Goal: Navigation & Orientation: Find specific page/section

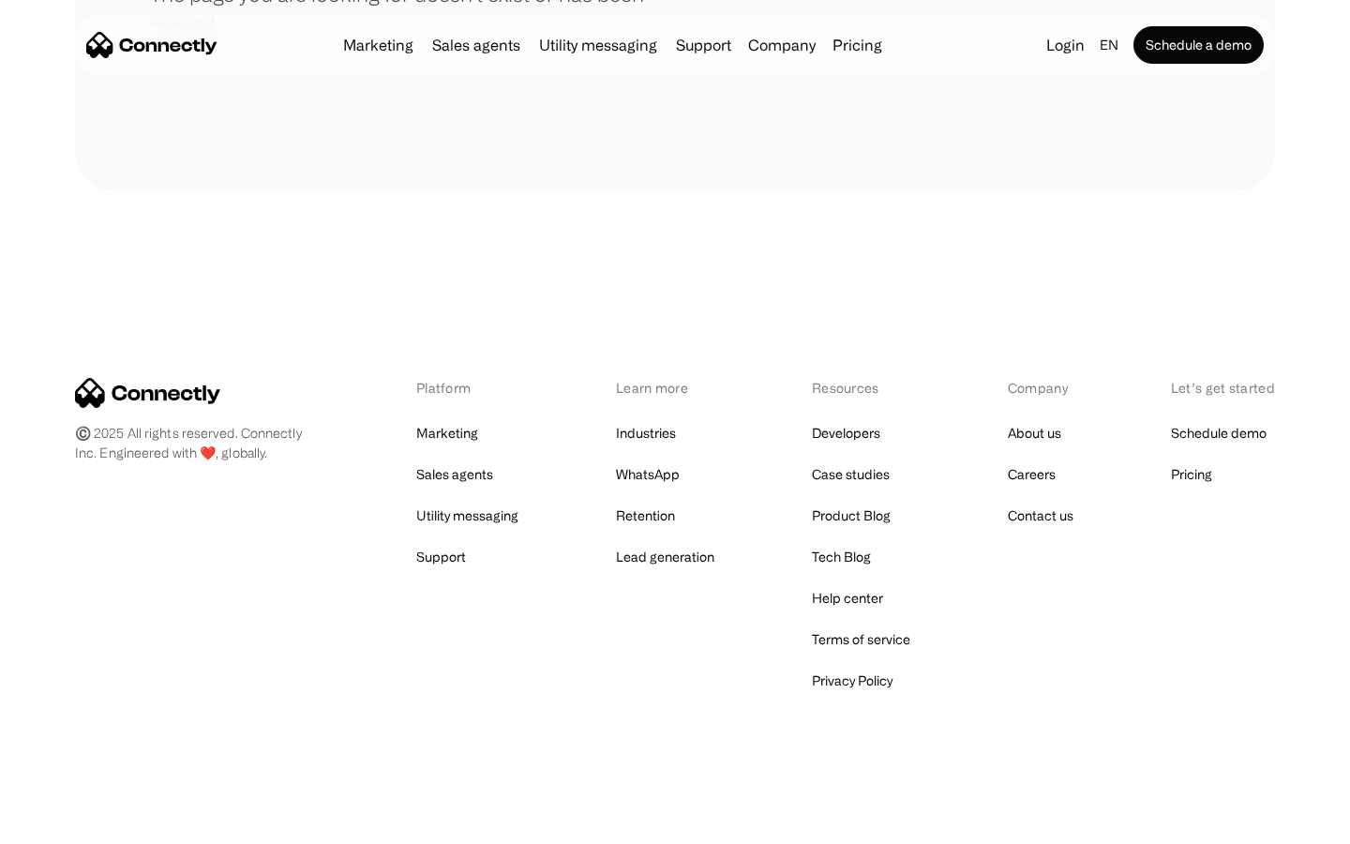
scroll to position [342, 0]
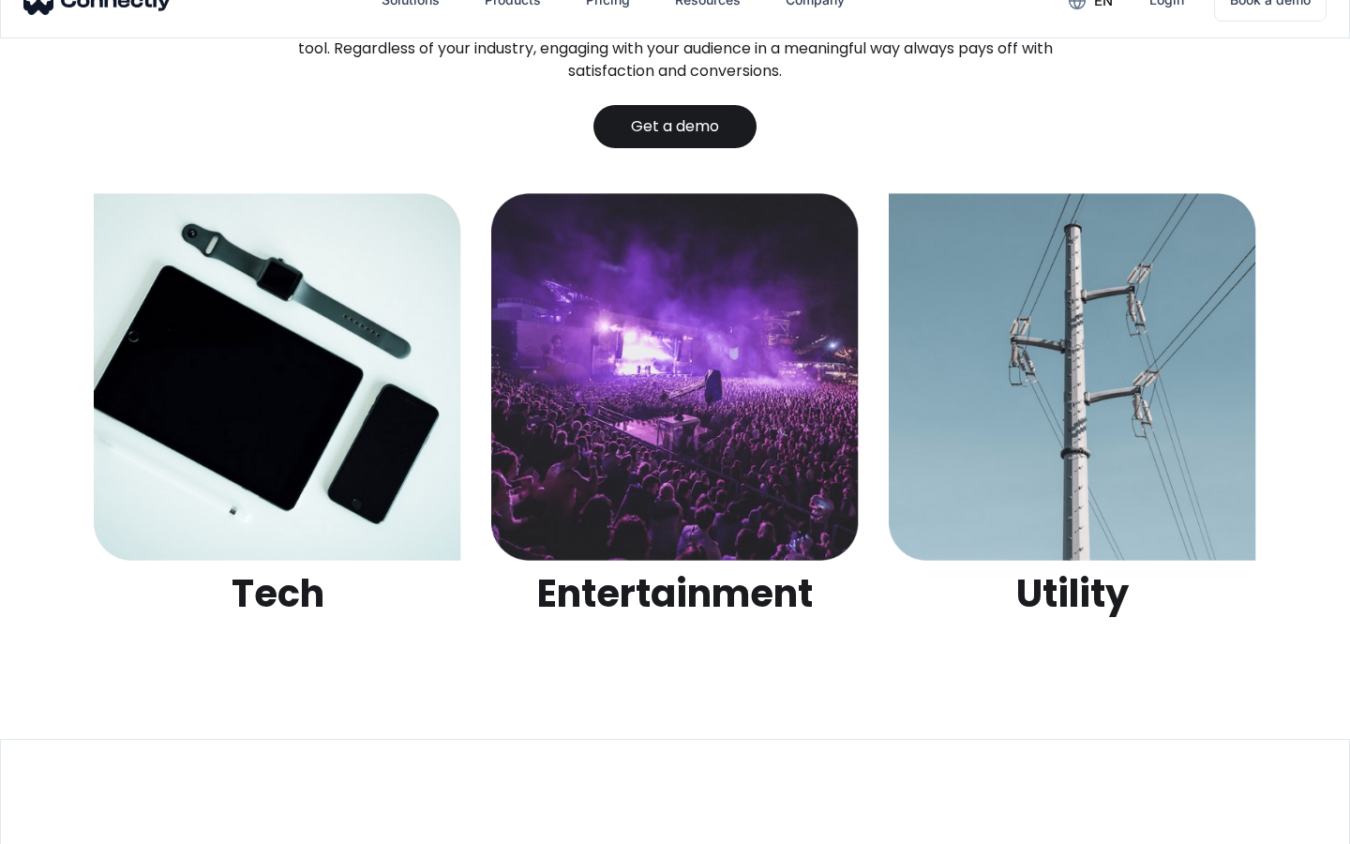
scroll to position [5915, 0]
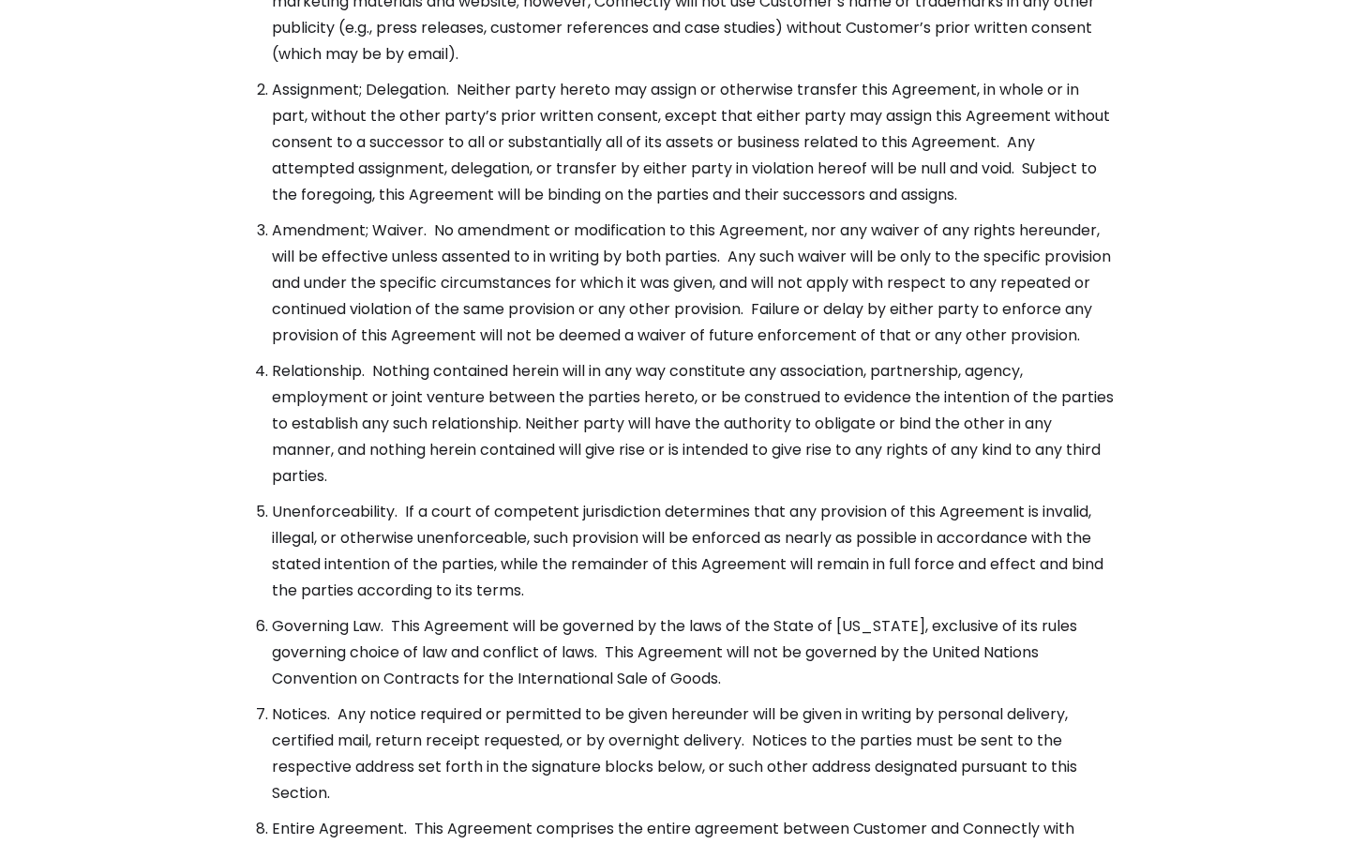
scroll to position [6817, 0]
